Goal: Information Seeking & Learning: Learn about a topic

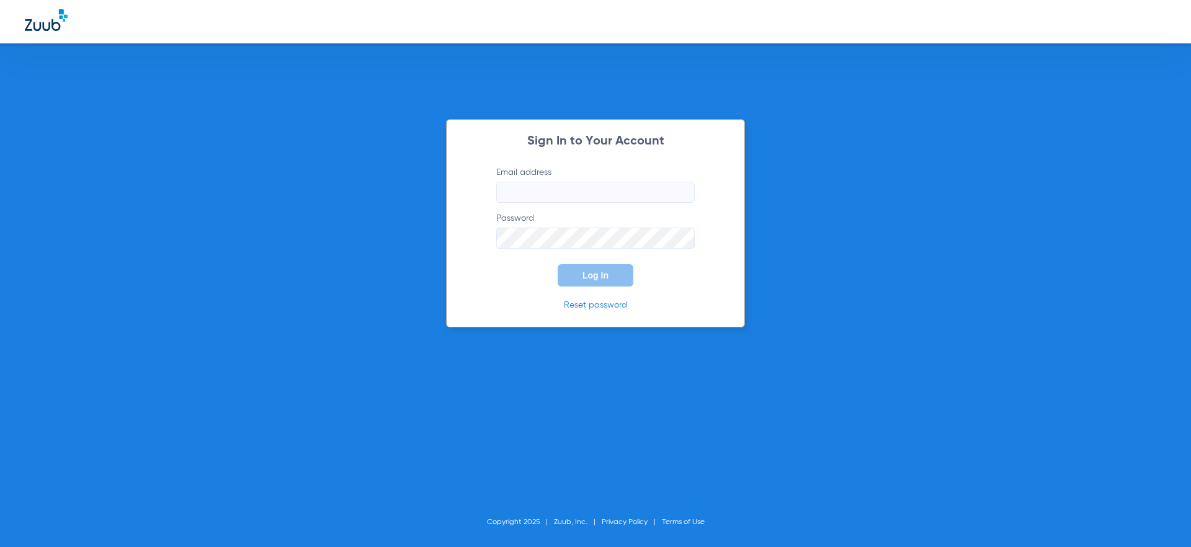
type input "[PERSON_NAME][EMAIL_ADDRESS][PERSON_NAME][DOMAIN_NAME]"
click at [665, 282] on form "Email address [PERSON_NAME][EMAIL_ADDRESS][PERSON_NAME][DOMAIN_NAME] Password L…" at bounding box center [596, 226] width 236 height 120
click at [608, 269] on button "Log In" at bounding box center [596, 275] width 76 height 22
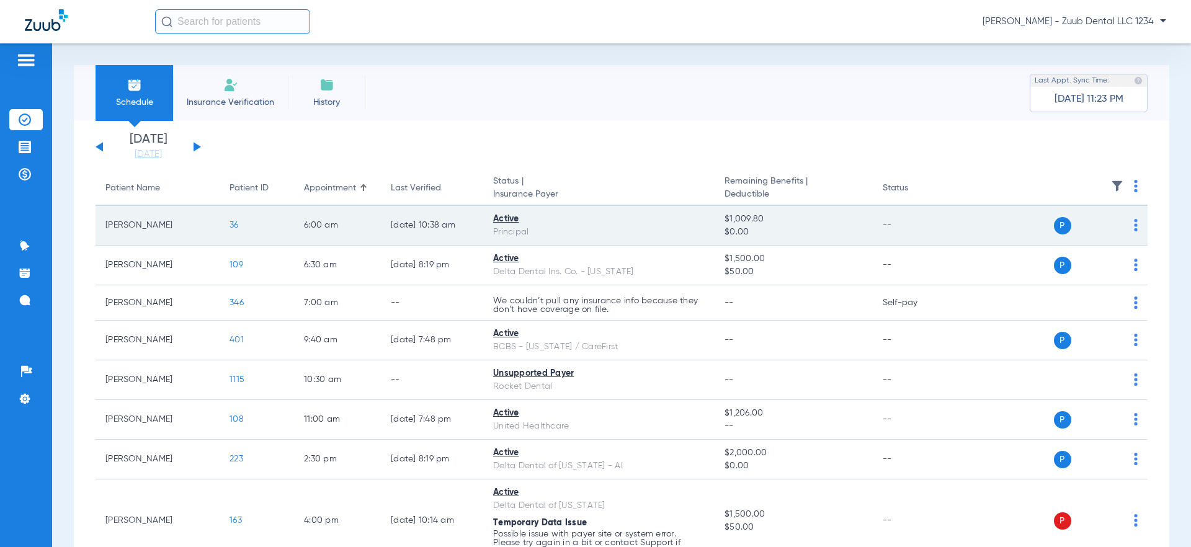
click at [238, 226] on span "36" at bounding box center [234, 225] width 9 height 9
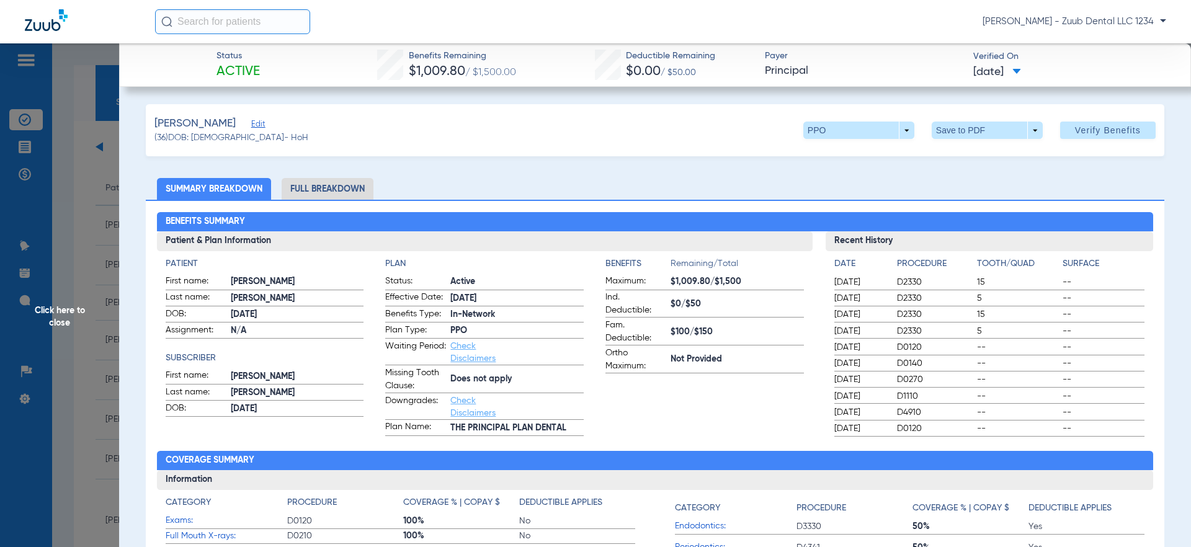
click at [331, 187] on li "Full Breakdown" at bounding box center [328, 189] width 92 height 22
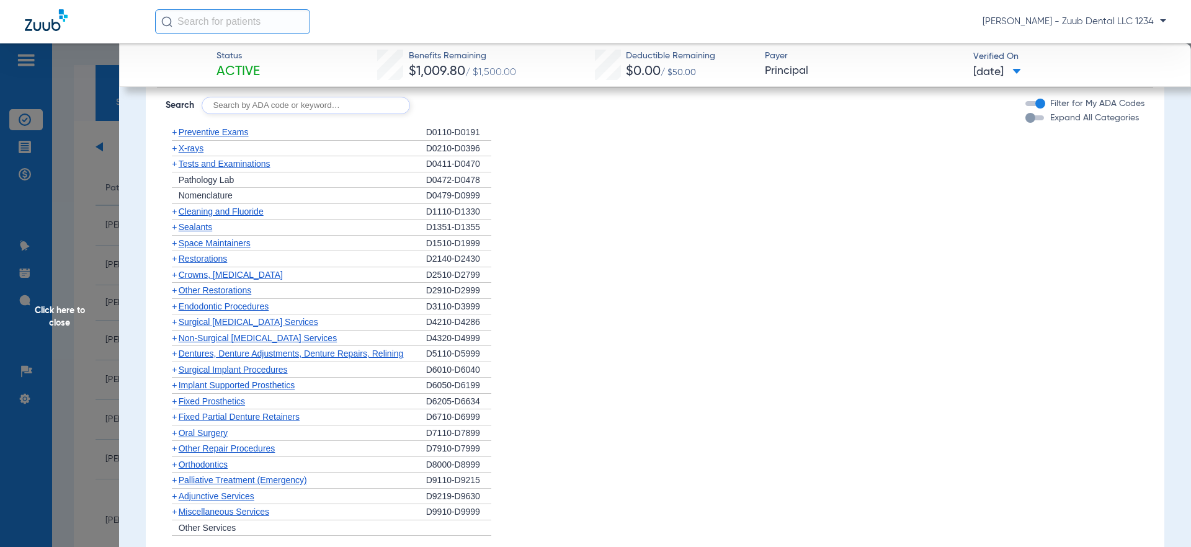
scroll to position [1176, 0]
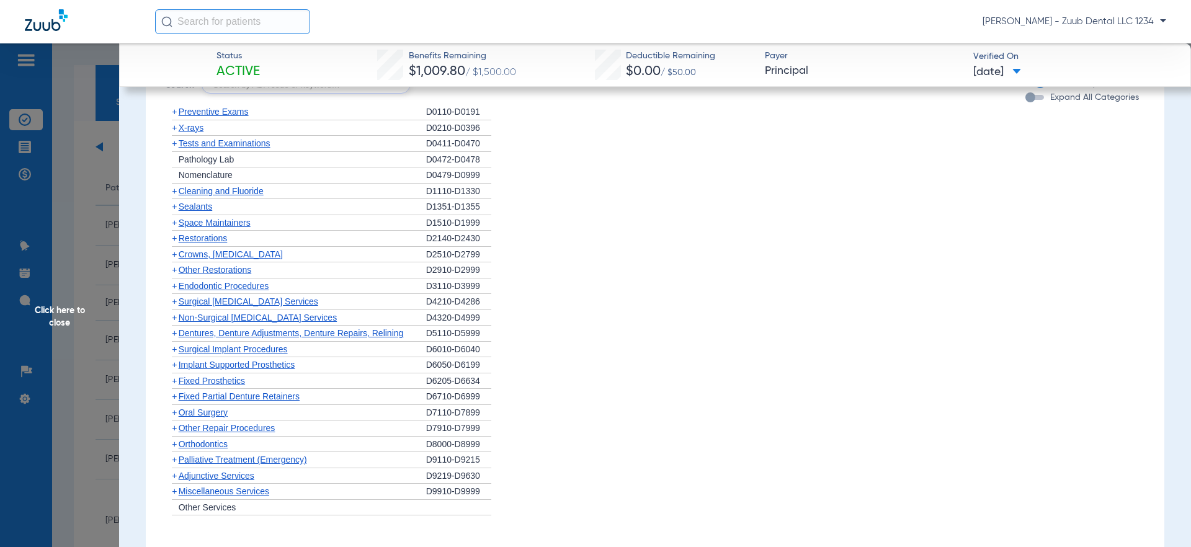
click at [226, 258] on span "Crowns, [MEDICAL_DATA]" at bounding box center [231, 254] width 104 height 10
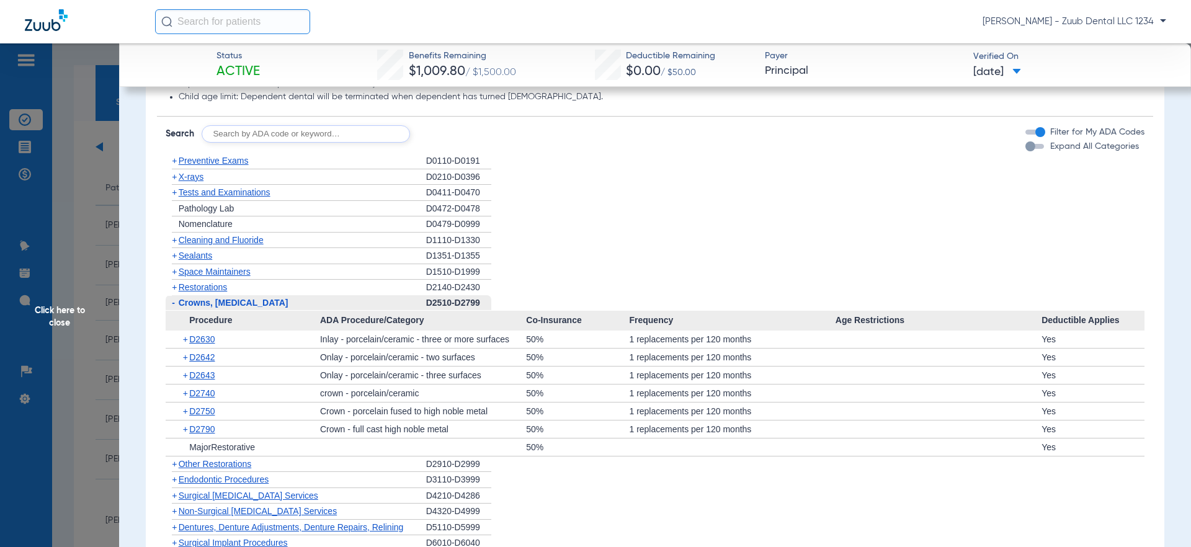
scroll to position [1177, 0]
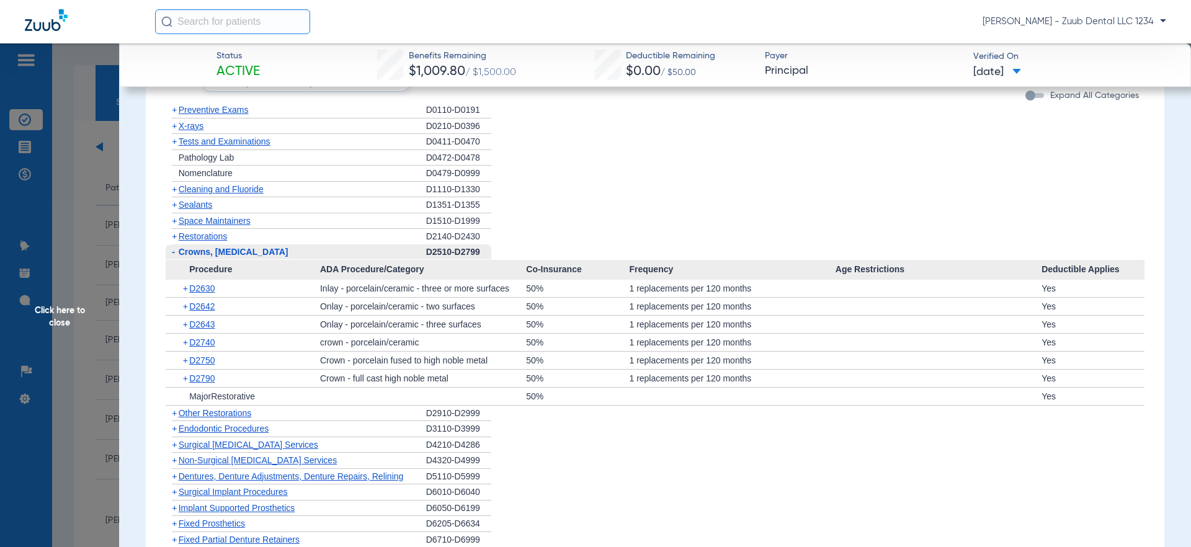
click at [190, 128] on span "X-rays" at bounding box center [191, 126] width 25 height 10
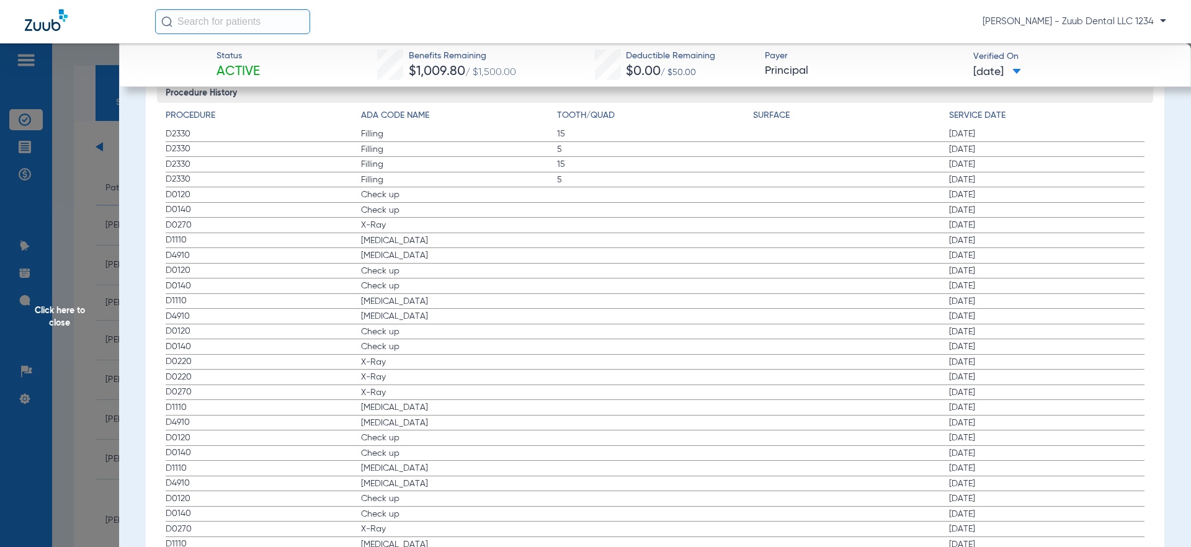
scroll to position [2140, 0]
click at [417, 222] on span "X-Ray" at bounding box center [459, 224] width 196 height 12
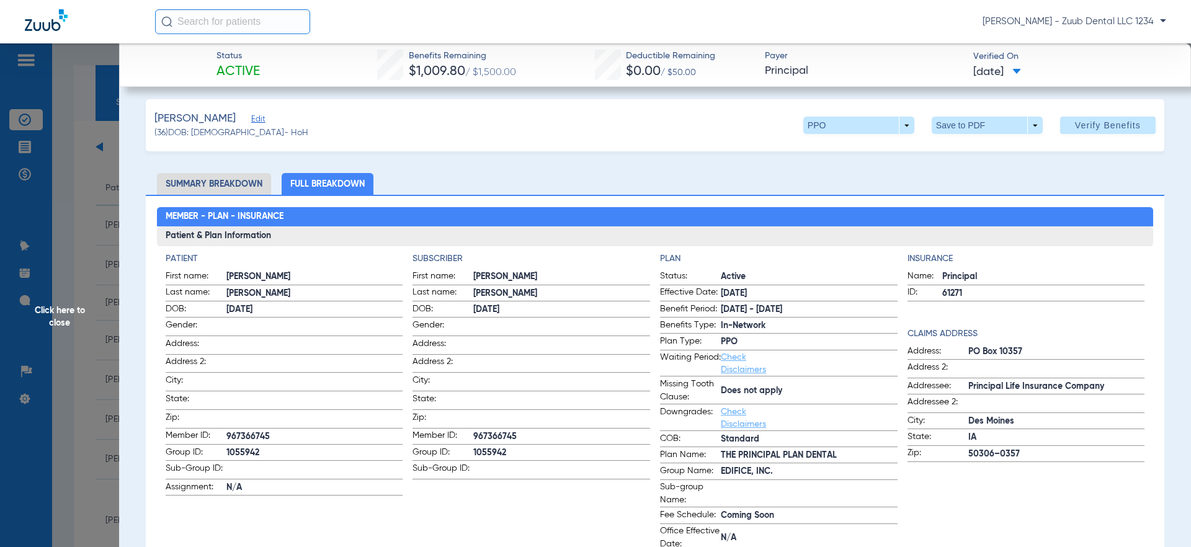
scroll to position [0, 0]
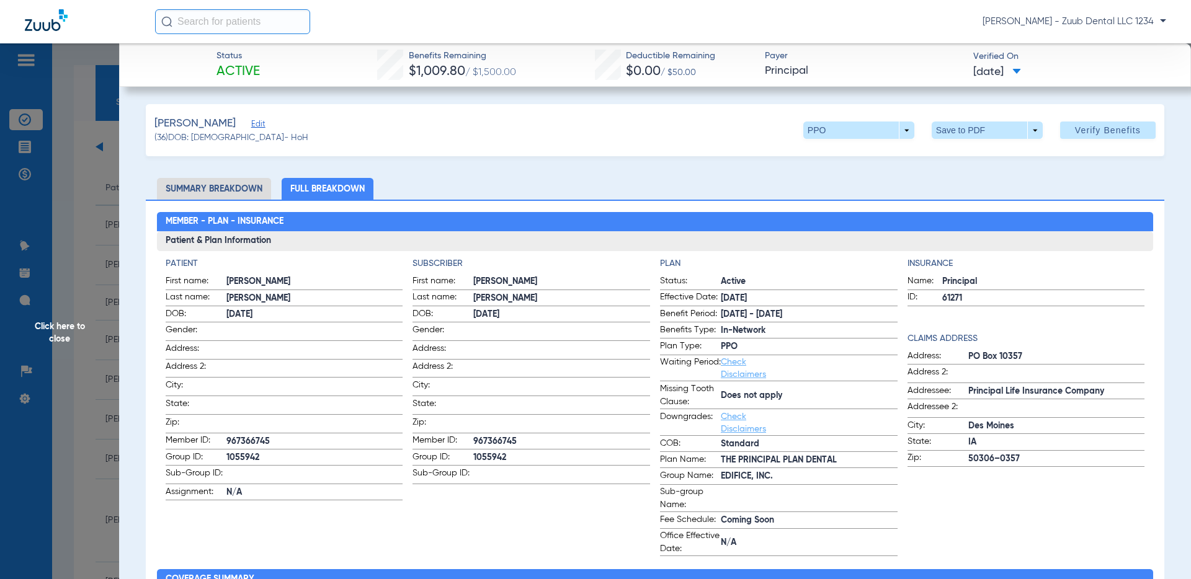
click at [406, 19] on div "[PERSON_NAME] - Zuub Dental LLC 1234" at bounding box center [660, 21] width 1011 height 25
click at [419, 22] on div "[PERSON_NAME] - Zuub Dental LLC 1234" at bounding box center [660, 21] width 1011 height 25
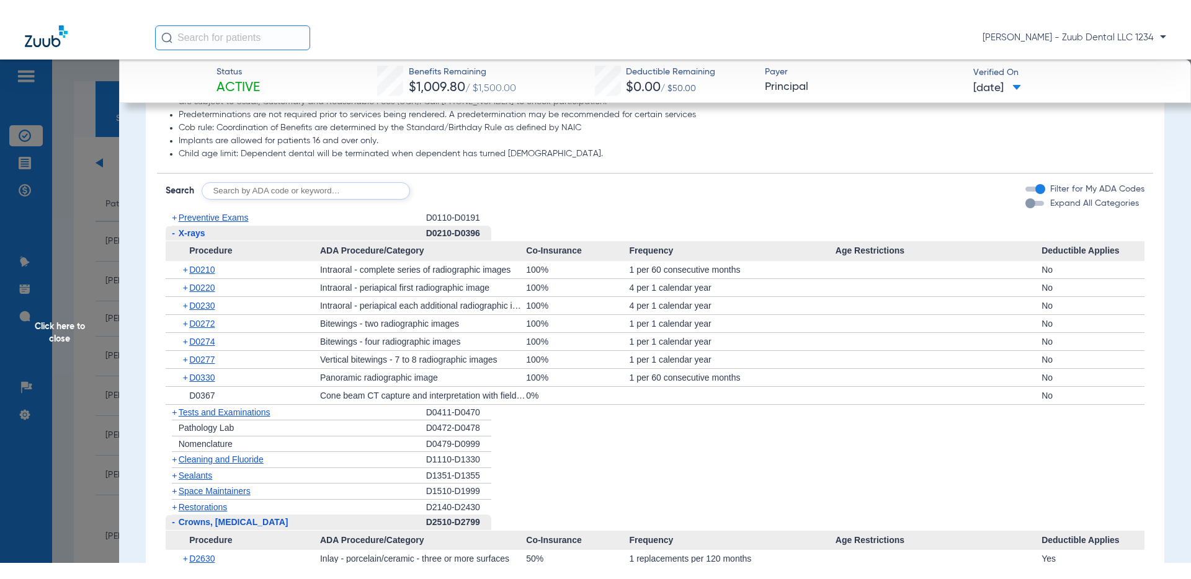
scroll to position [1092, 0]
